Goal: Task Accomplishment & Management: Use online tool/utility

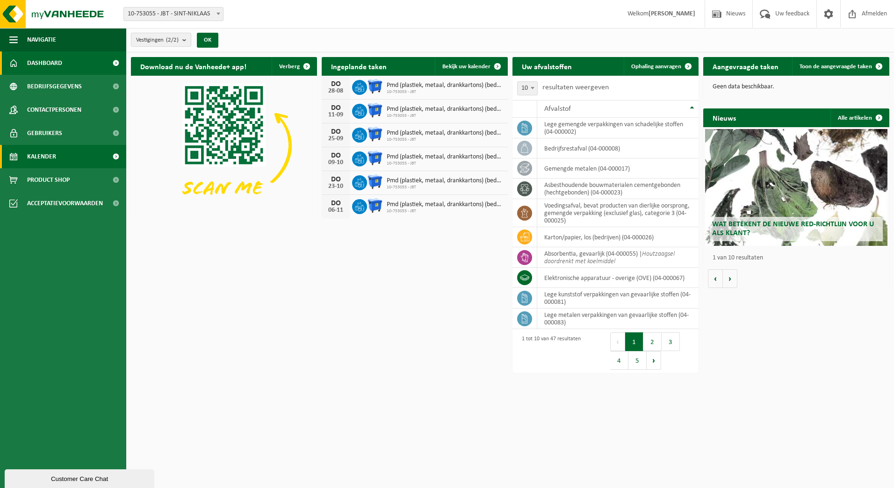
click at [70, 158] on link "Kalender" at bounding box center [63, 156] width 126 height 23
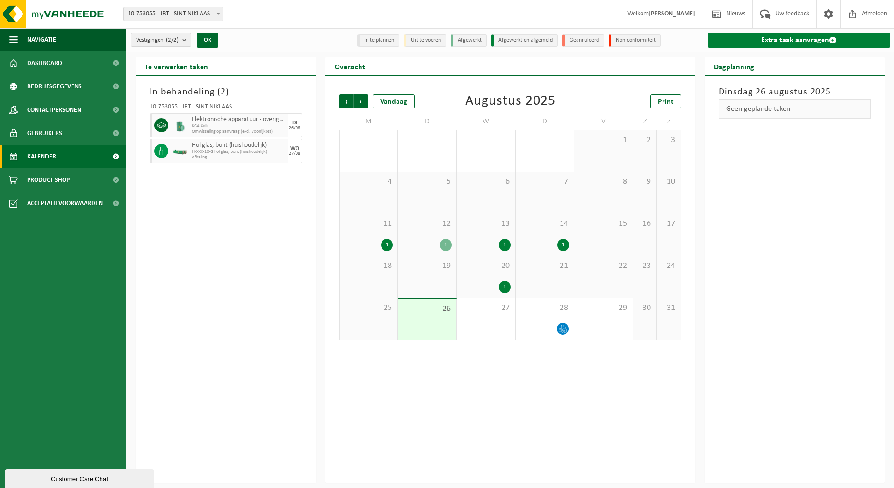
click at [824, 34] on link "Extra taak aanvragen" at bounding box center [799, 40] width 183 height 15
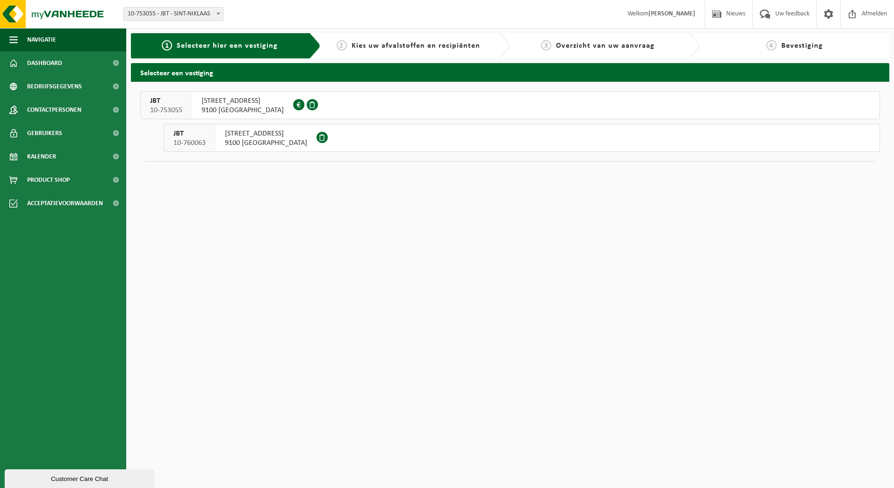
click at [245, 96] on span "BREEDSTRAAT 67" at bounding box center [243, 100] width 82 height 9
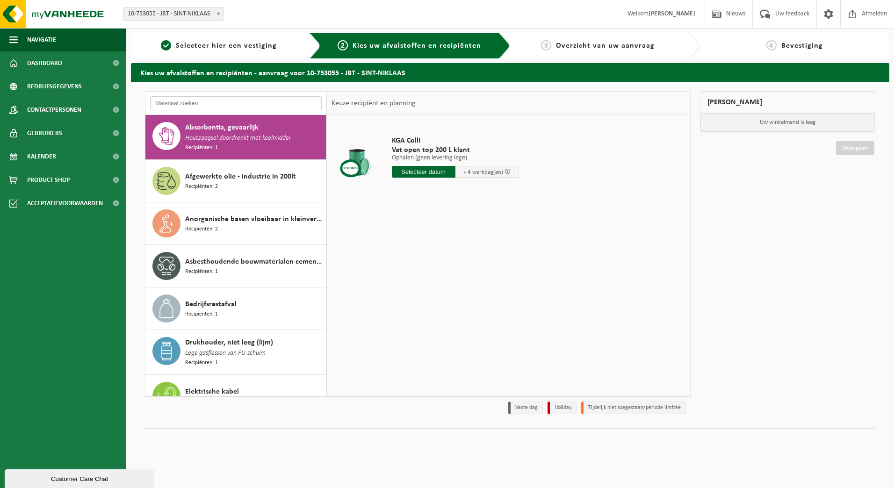
click at [203, 98] on input "text" at bounding box center [236, 103] width 172 height 14
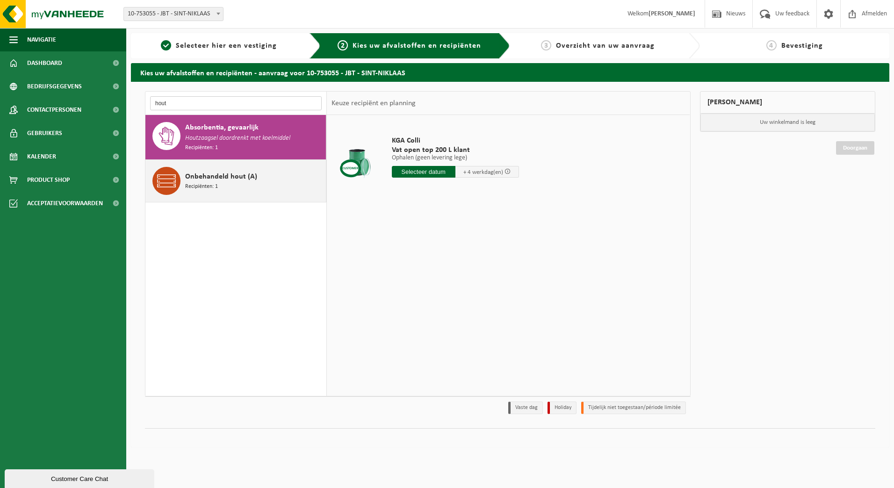
type input "hout"
click at [199, 176] on span "Onbehandeld hout (A)" at bounding box center [221, 176] width 72 height 11
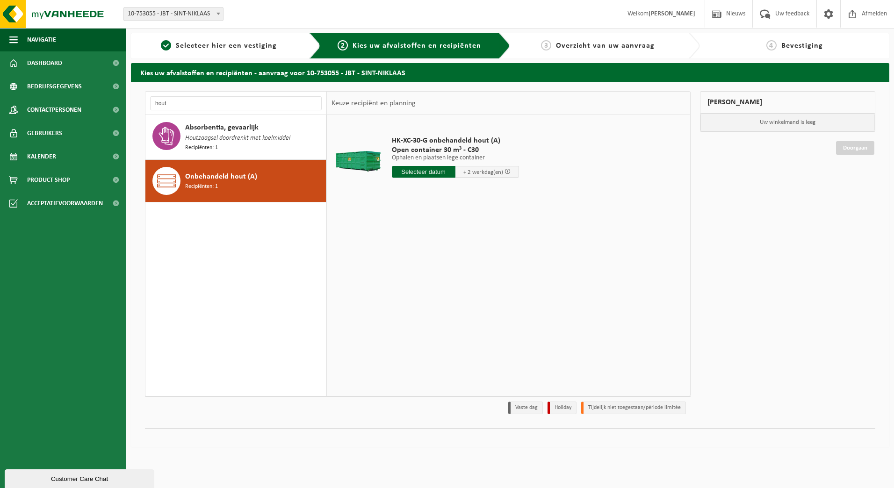
click at [416, 176] on input "text" at bounding box center [424, 172] width 64 height 12
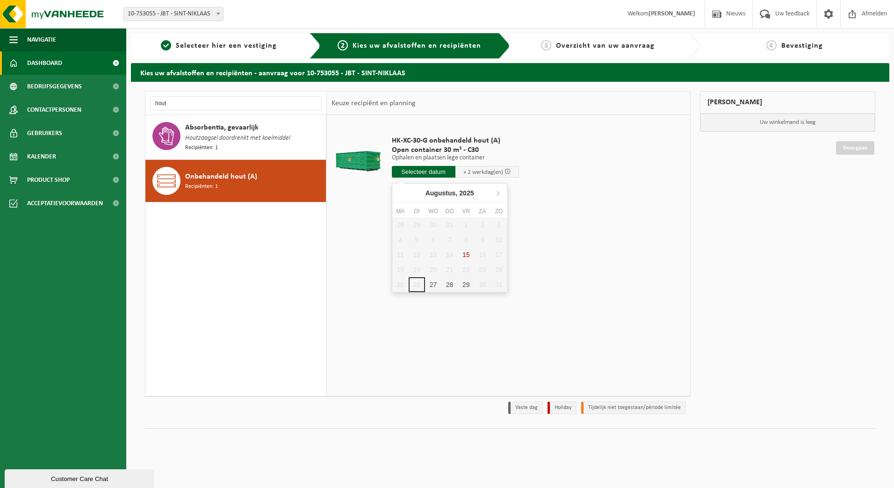
click at [71, 65] on link "Dashboard" at bounding box center [63, 62] width 126 height 23
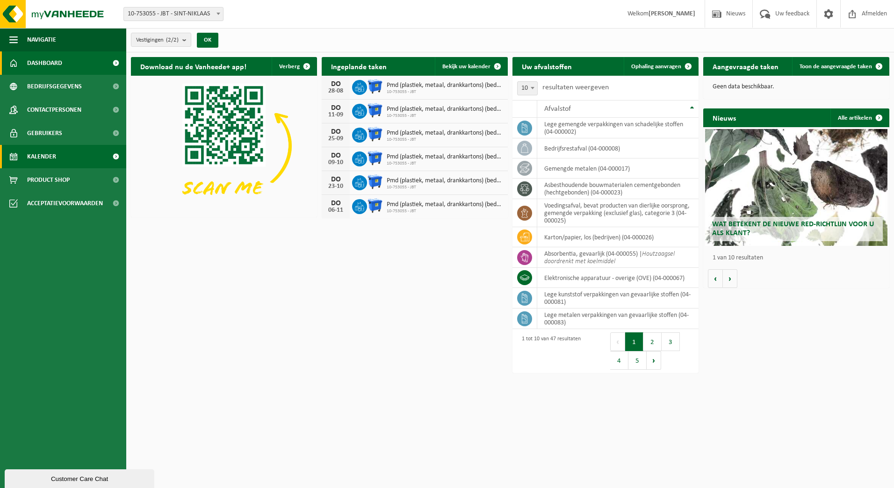
click at [65, 154] on link "Kalender" at bounding box center [63, 156] width 126 height 23
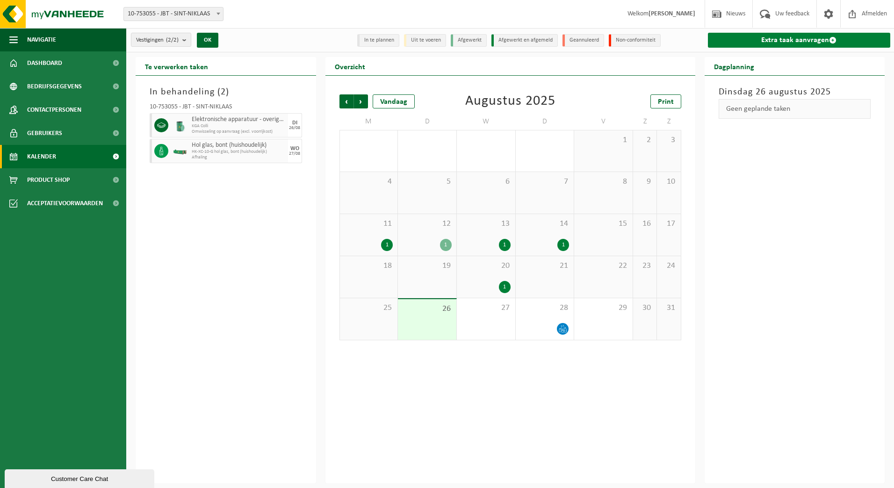
click at [751, 35] on link "Extra taak aanvragen" at bounding box center [799, 40] width 183 height 15
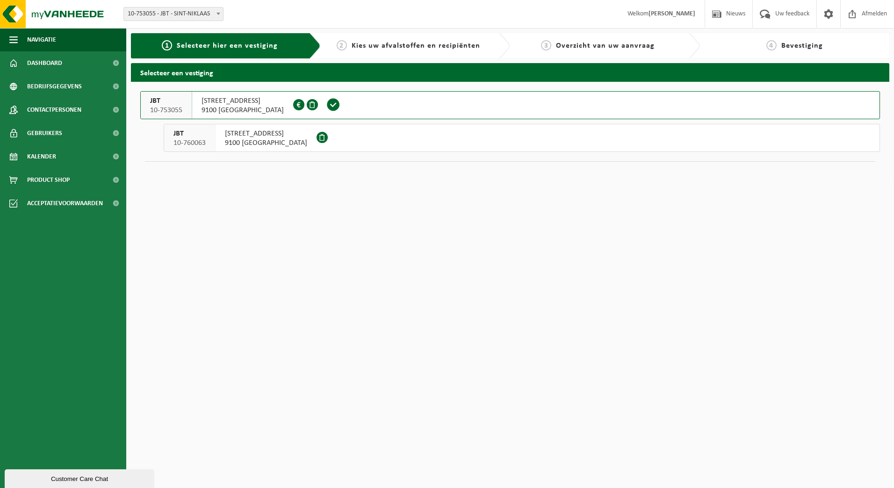
click at [243, 103] on span "BREEDSTRAAT 67" at bounding box center [243, 100] width 82 height 9
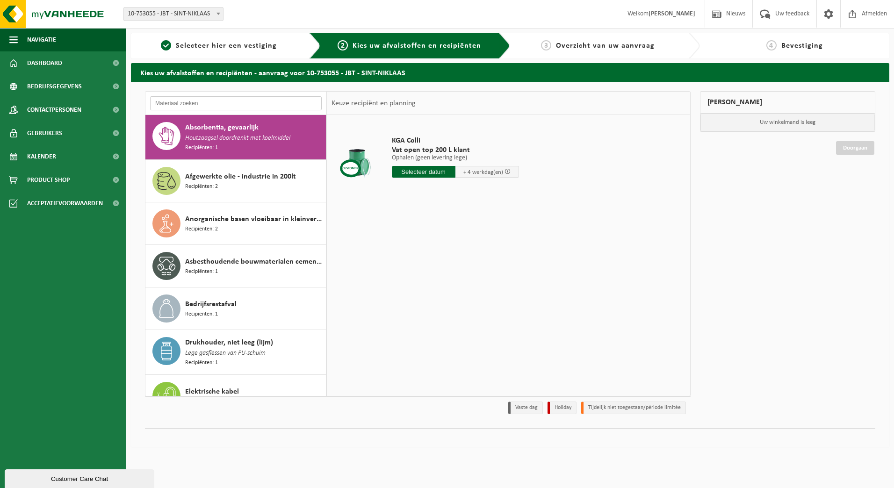
click at [214, 104] on input "text" at bounding box center [236, 103] width 172 height 14
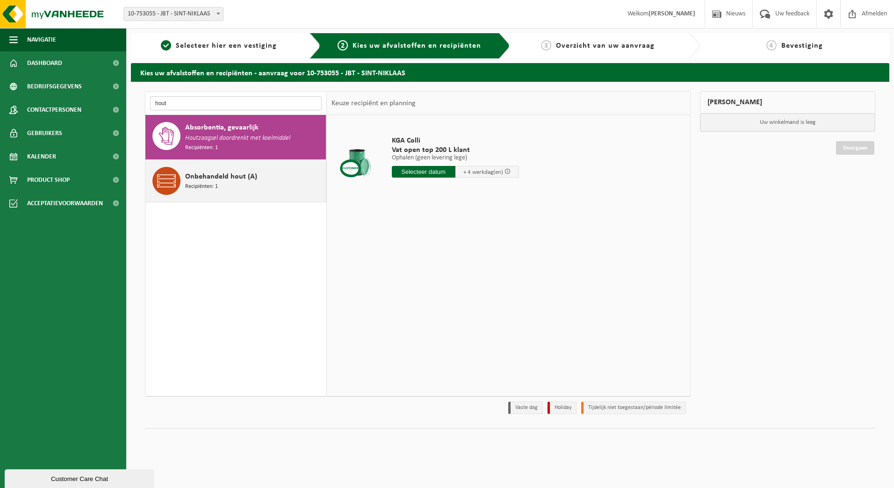
type input "hout"
click at [247, 176] on span "Onbehandeld hout (A)" at bounding box center [221, 176] width 72 height 11
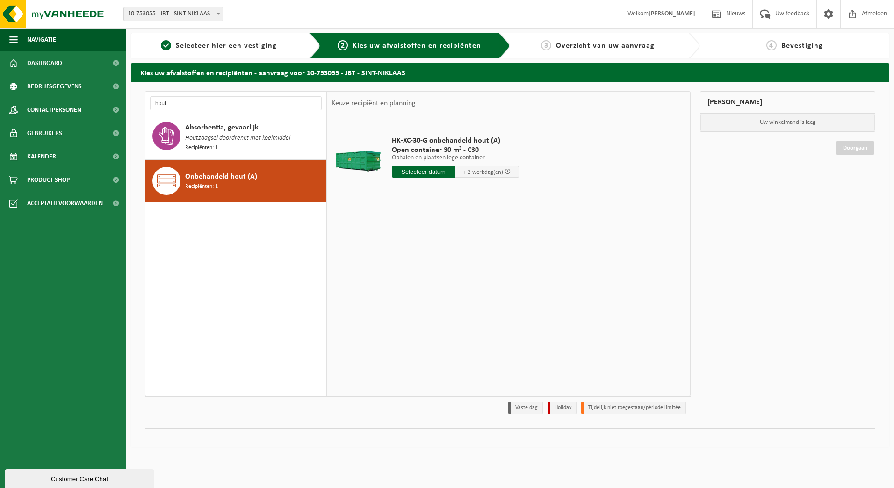
click at [427, 167] on input "text" at bounding box center [424, 172] width 64 height 12
click at [428, 287] on div "27" at bounding box center [433, 284] width 16 height 15
type input "Van 2025-08-27"
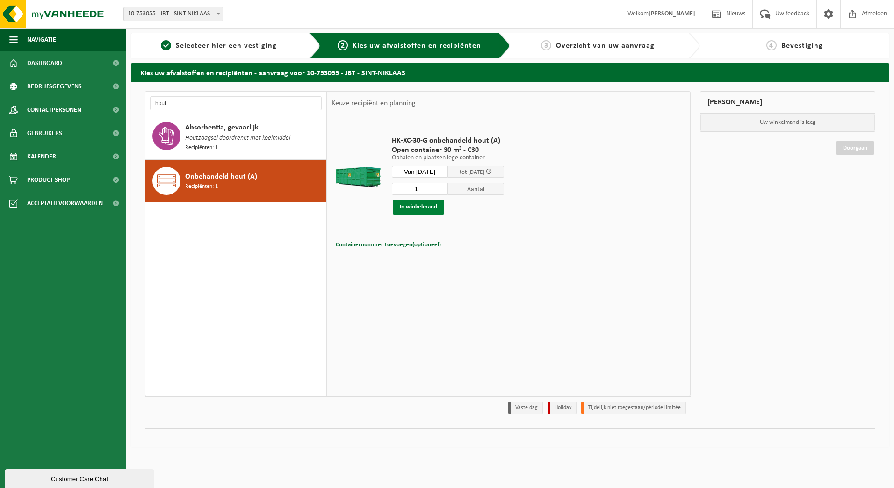
click at [410, 207] on button "In winkelmand" at bounding box center [418, 207] width 51 height 15
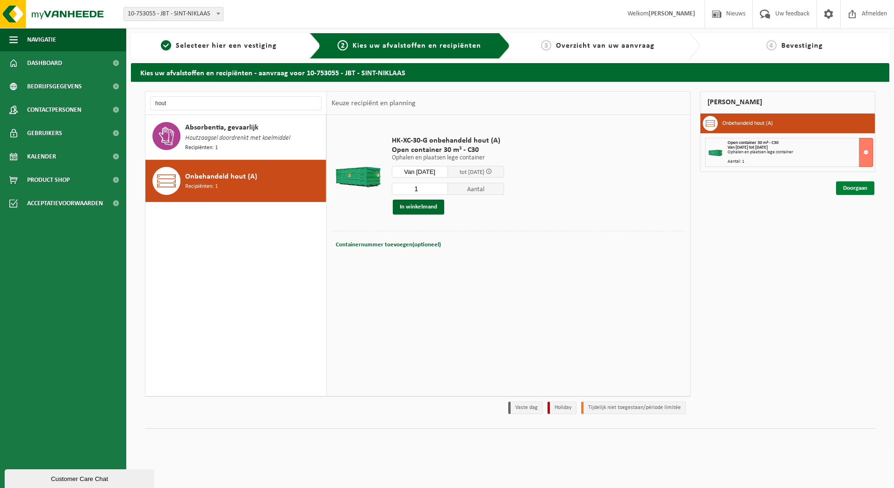
click at [852, 189] on link "Doorgaan" at bounding box center [855, 188] width 38 height 14
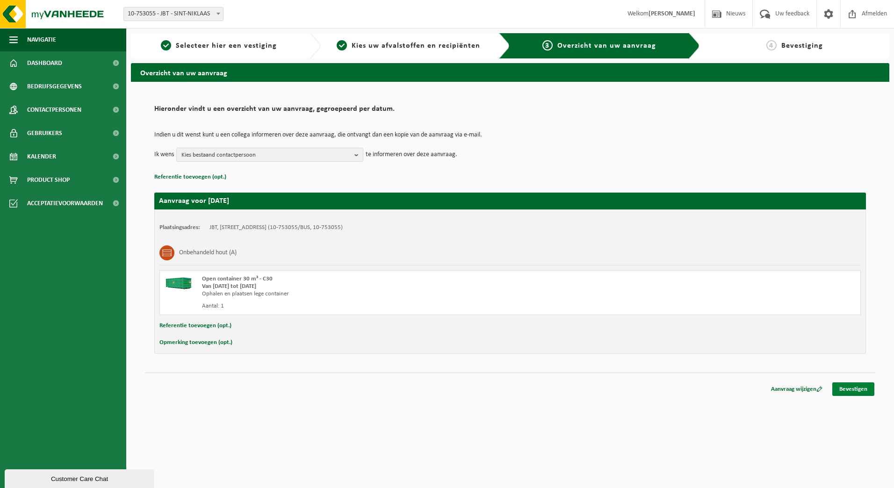
click at [845, 385] on link "Bevestigen" at bounding box center [854, 390] width 42 height 14
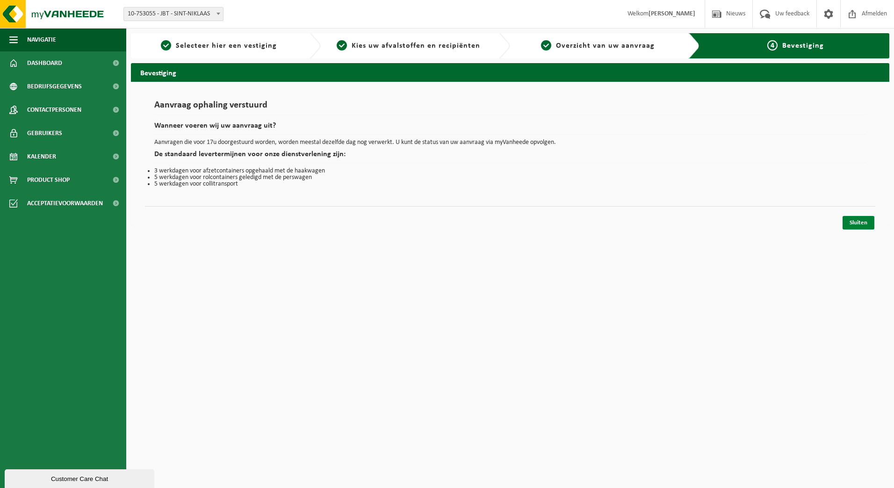
click at [847, 221] on link "Sluiten" at bounding box center [859, 223] width 32 height 14
